Goal: Browse casually

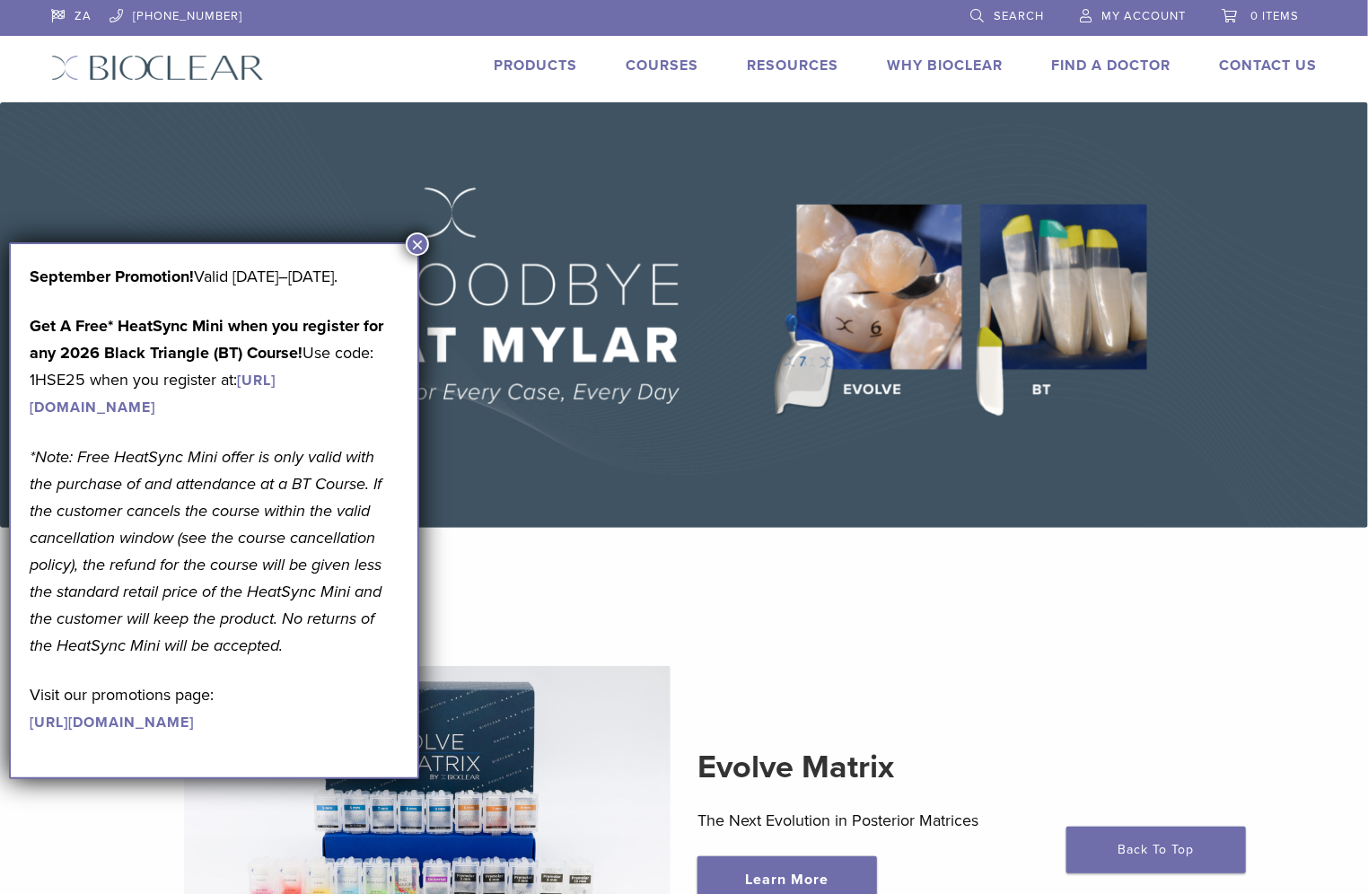
click at [425, 241] on button "×" at bounding box center [417, 243] width 23 height 23
